Goal: Check status

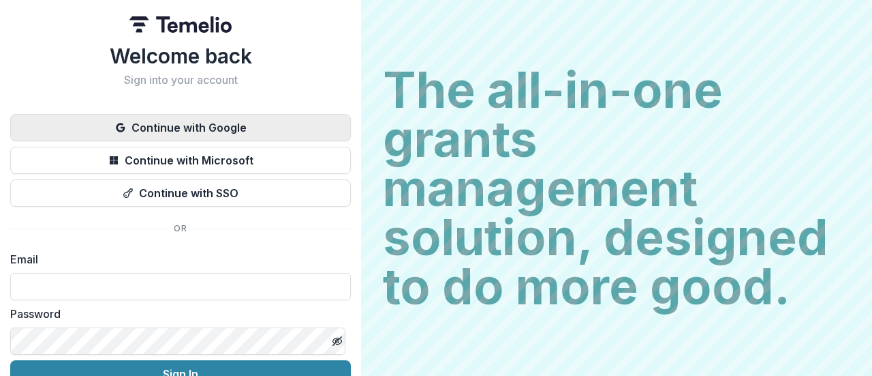
click at [210, 125] on button "Continue with Google" at bounding box center [180, 127] width 341 height 27
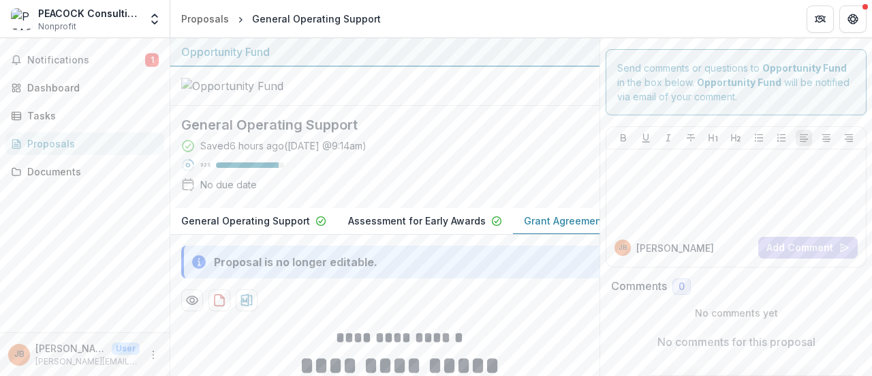
click at [557, 171] on div "General Operating Support Saved 6 hours ago ( [DATE] @ 9:14am ) 92 % No due date" at bounding box center [374, 157] width 386 height 80
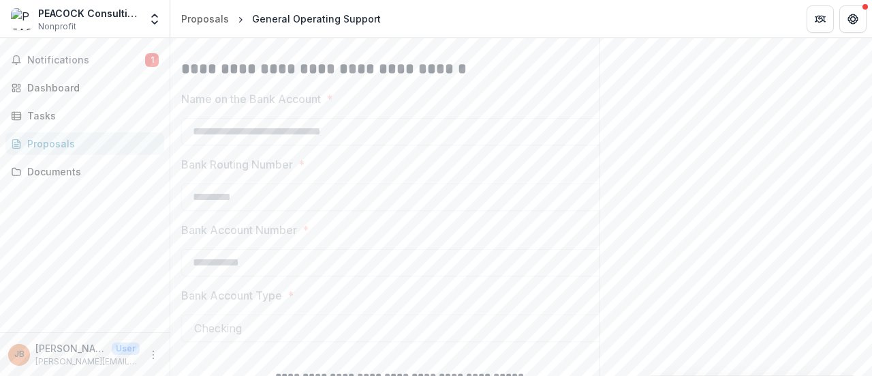
scroll to position [1208, 0]
click at [77, 60] on span "Notifications" at bounding box center [86, 61] width 118 height 12
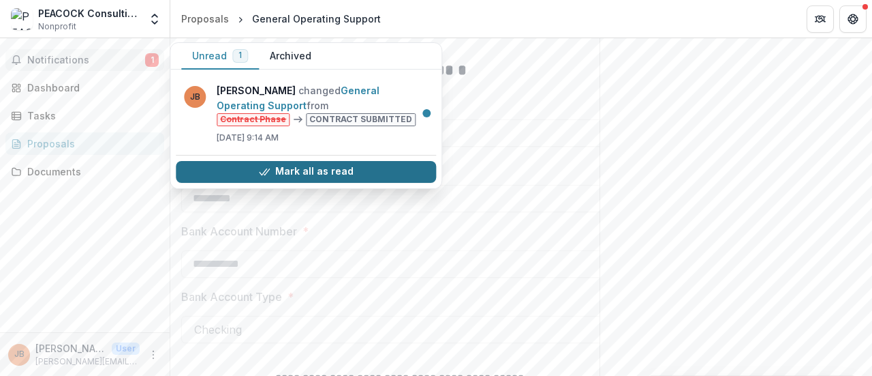
click at [325, 167] on button "Mark all as read" at bounding box center [306, 172] width 260 height 22
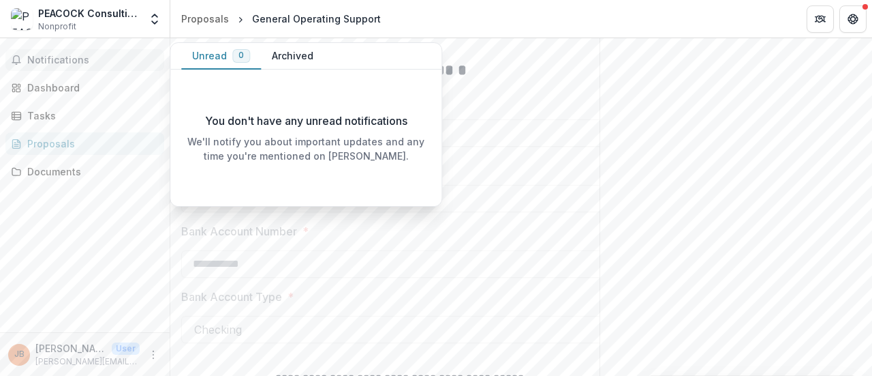
click at [91, 183] on div "Notifications Unread 0 Archived You don't have any unread notifications We'll n…" at bounding box center [85, 185] width 170 height 294
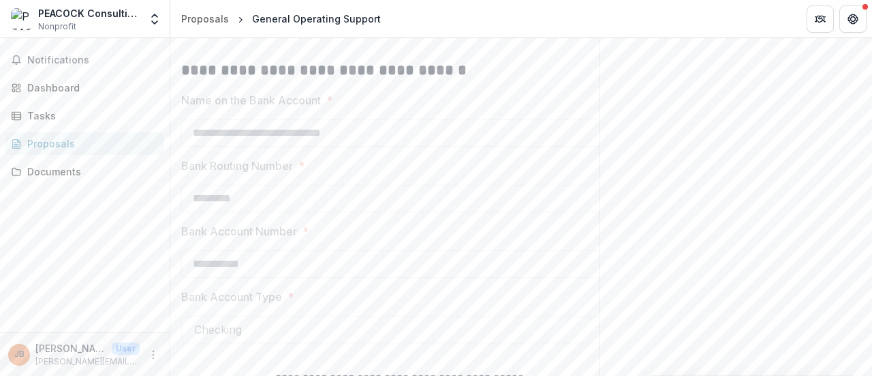
click at [869, 21] on header "Proposals General Operating Support" at bounding box center [521, 18] width 702 height 37
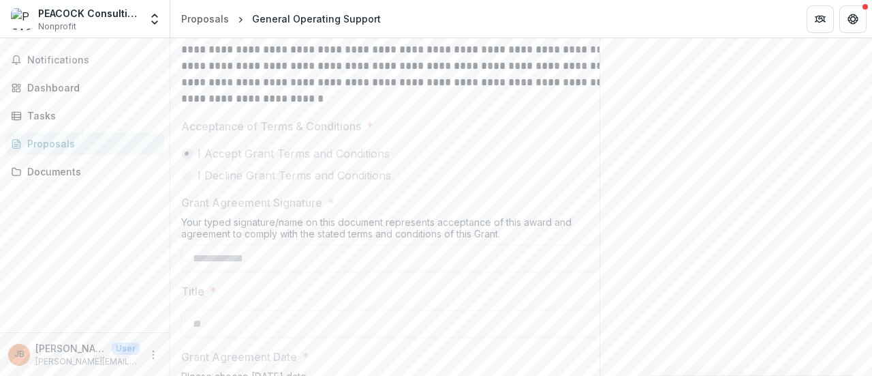
scroll to position [735, 0]
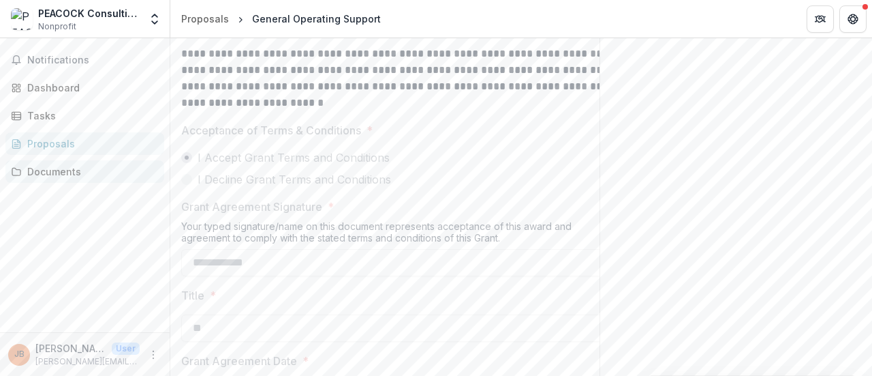
click at [75, 171] on div "Documents" at bounding box center [90, 171] width 126 height 14
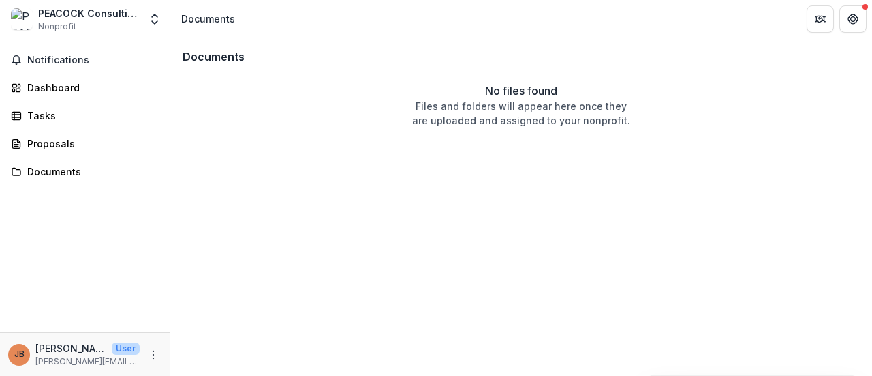
click at [863, 310] on div "Documents No files found Files and folders will appear here once they are uploa…" at bounding box center [521, 206] width 702 height 337
click at [74, 62] on span "Notifications" at bounding box center [93, 61] width 132 height 12
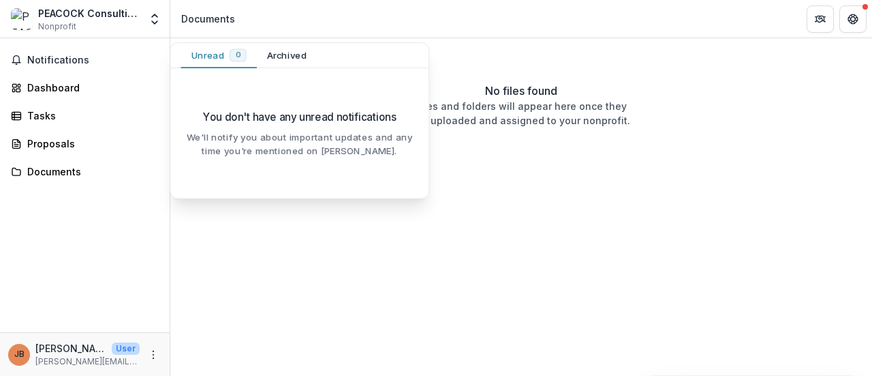
click at [530, 194] on div "Documents No files found Files and folders will appear here once they are uploa…" at bounding box center [521, 206] width 702 height 337
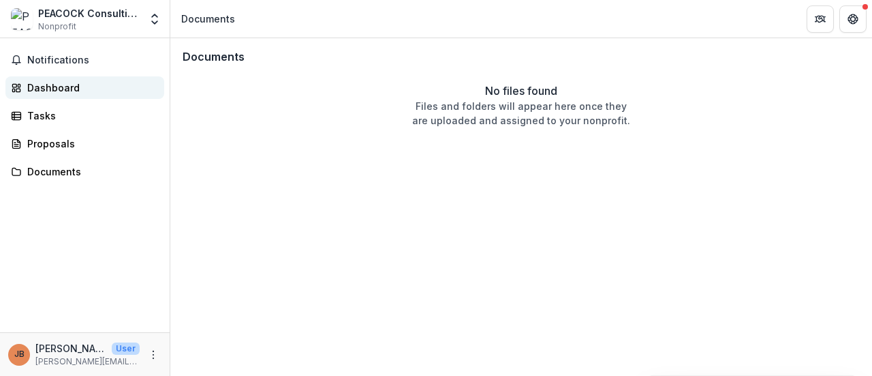
click at [72, 91] on div "Dashboard" at bounding box center [90, 87] width 126 height 14
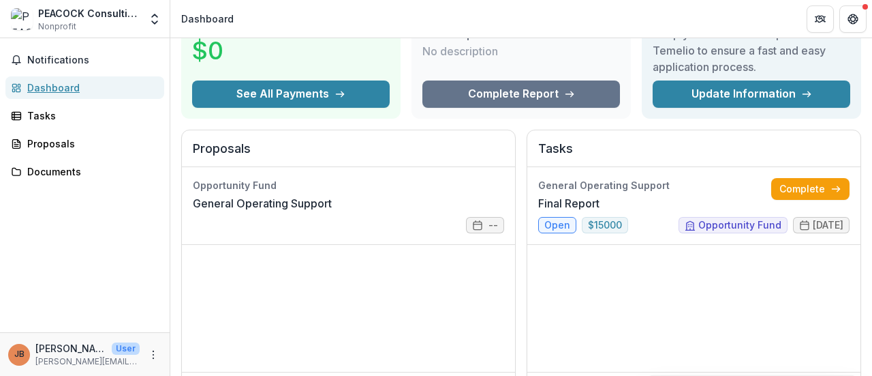
scroll to position [105, 0]
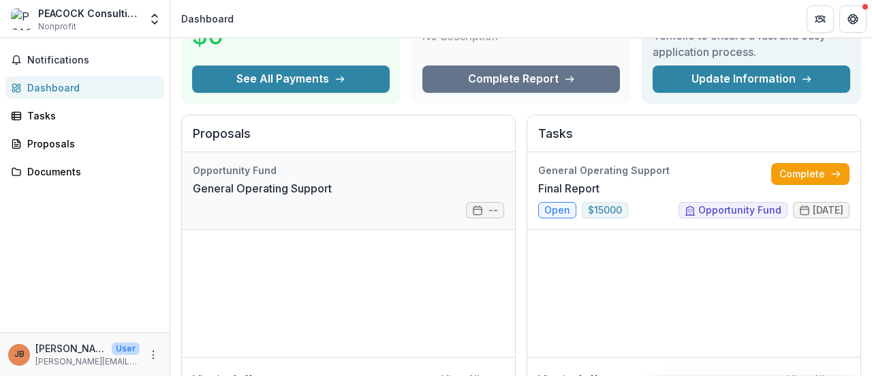
click at [269, 193] on link "General Operating Support" at bounding box center [262, 188] width 139 height 16
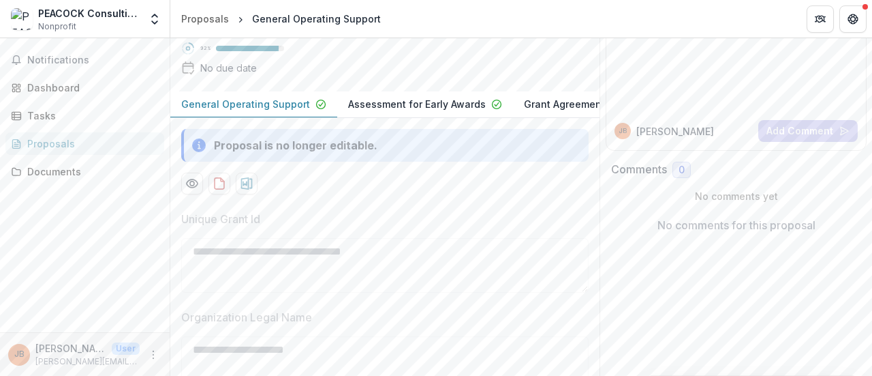
click at [255, 111] on p "General Operating Support" at bounding box center [245, 104] width 129 height 14
click at [191, 194] on button "Preview d8e66733-8f77-4753-bfa7-3642c7da538f-0.pdf" at bounding box center [192, 183] width 22 height 22
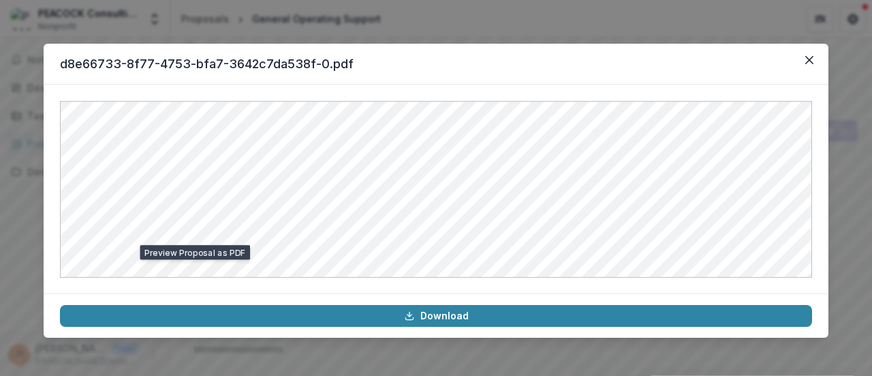
click at [812, 256] on div at bounding box center [436, 189] width 785 height 209
click at [808, 59] on icon "Close" at bounding box center [810, 60] width 8 height 8
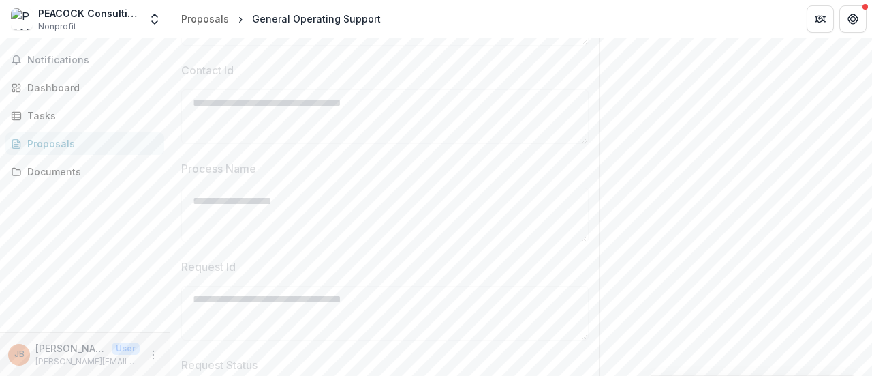
scroll to position [635, 0]
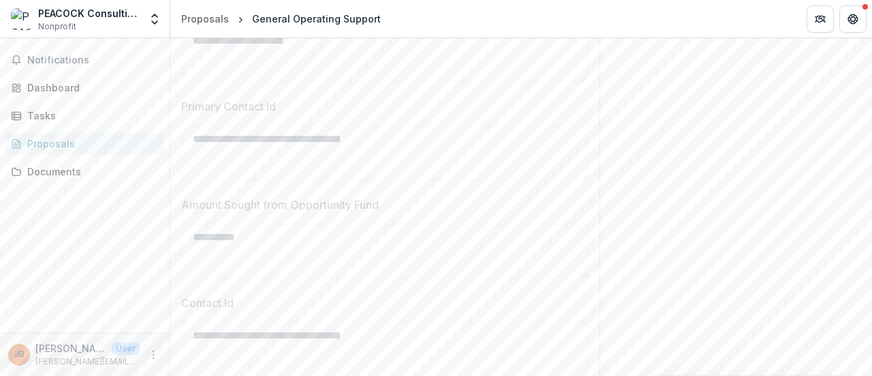
scroll to position [414, 0]
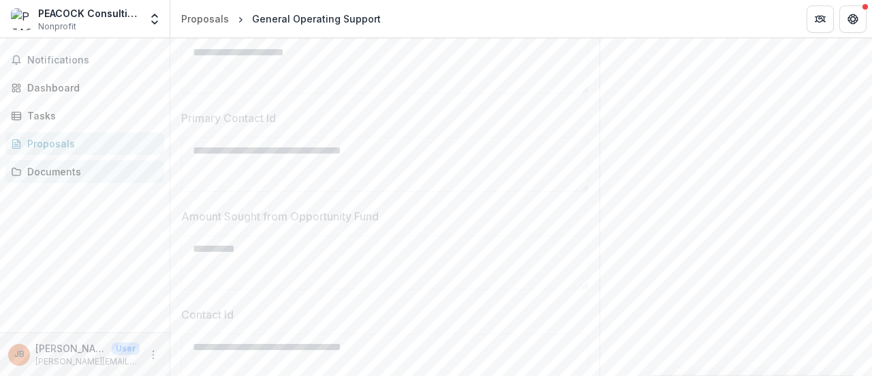
click at [79, 173] on div "Documents" at bounding box center [90, 171] width 126 height 14
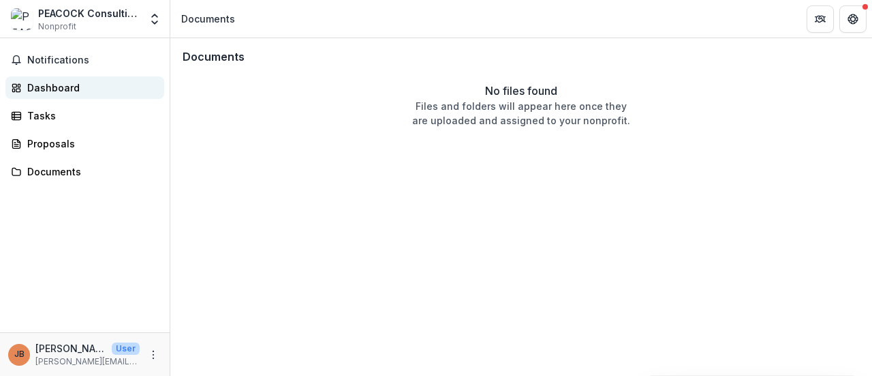
click at [80, 89] on div "Dashboard" at bounding box center [90, 87] width 126 height 14
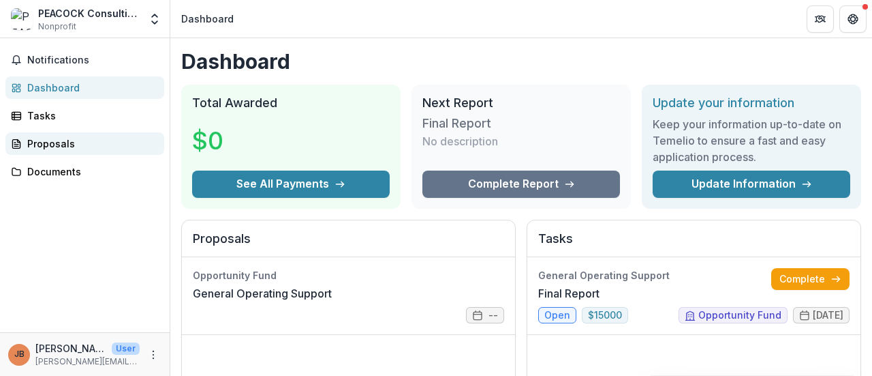
click at [89, 148] on div "Proposals" at bounding box center [90, 143] width 126 height 14
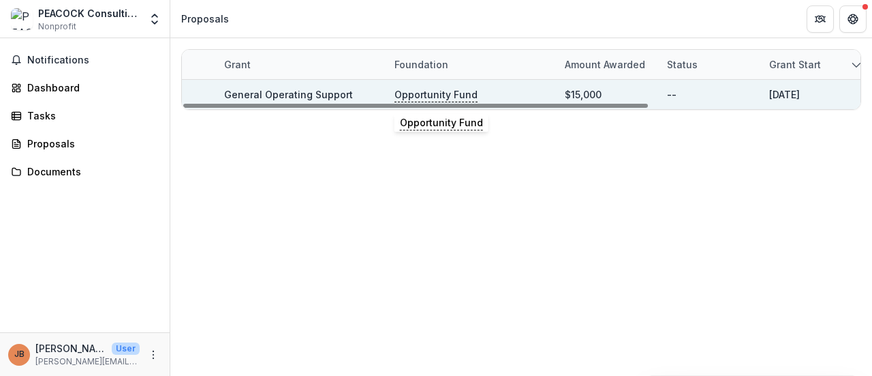
click at [431, 91] on p "Opportunity Fund" at bounding box center [436, 94] width 83 height 15
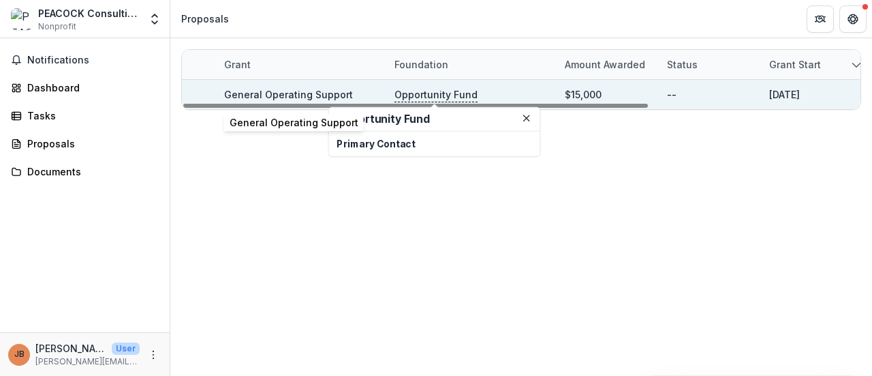
click at [278, 91] on link "General Operating Support" at bounding box center [288, 95] width 129 height 12
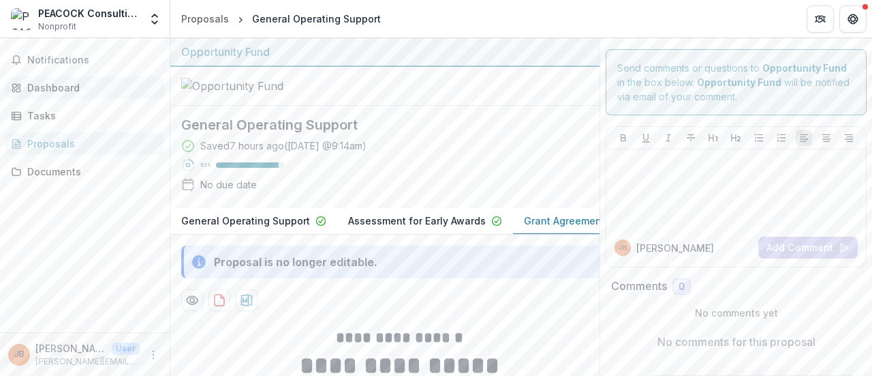
click at [86, 87] on div "Dashboard" at bounding box center [90, 87] width 126 height 14
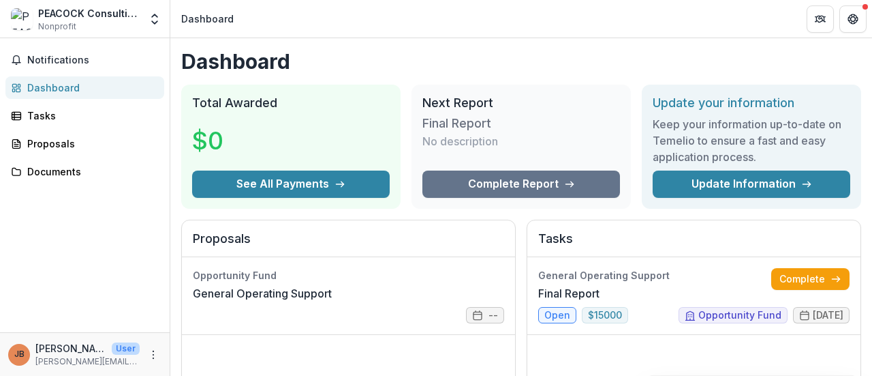
click at [59, 24] on span "Nonprofit" at bounding box center [57, 26] width 38 height 12
click at [159, 27] on button "Open entity switcher" at bounding box center [154, 18] width 19 height 27
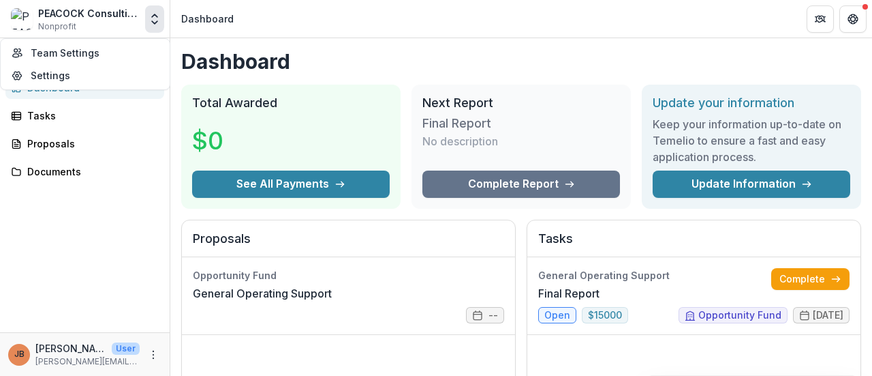
click at [209, 29] on header "Dashboard" at bounding box center [521, 18] width 702 height 37
